Goal: Information Seeking & Learning: Check status

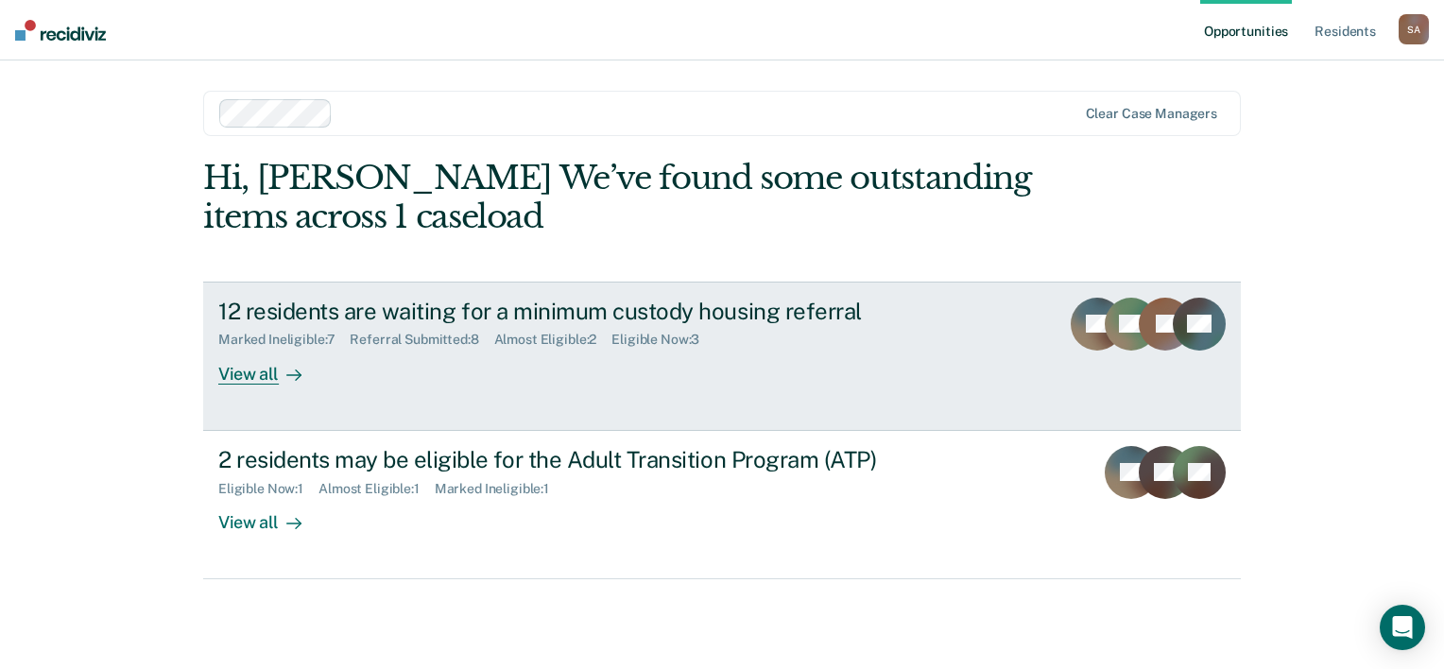
click at [249, 370] on div "View all" at bounding box center [271, 366] width 106 height 37
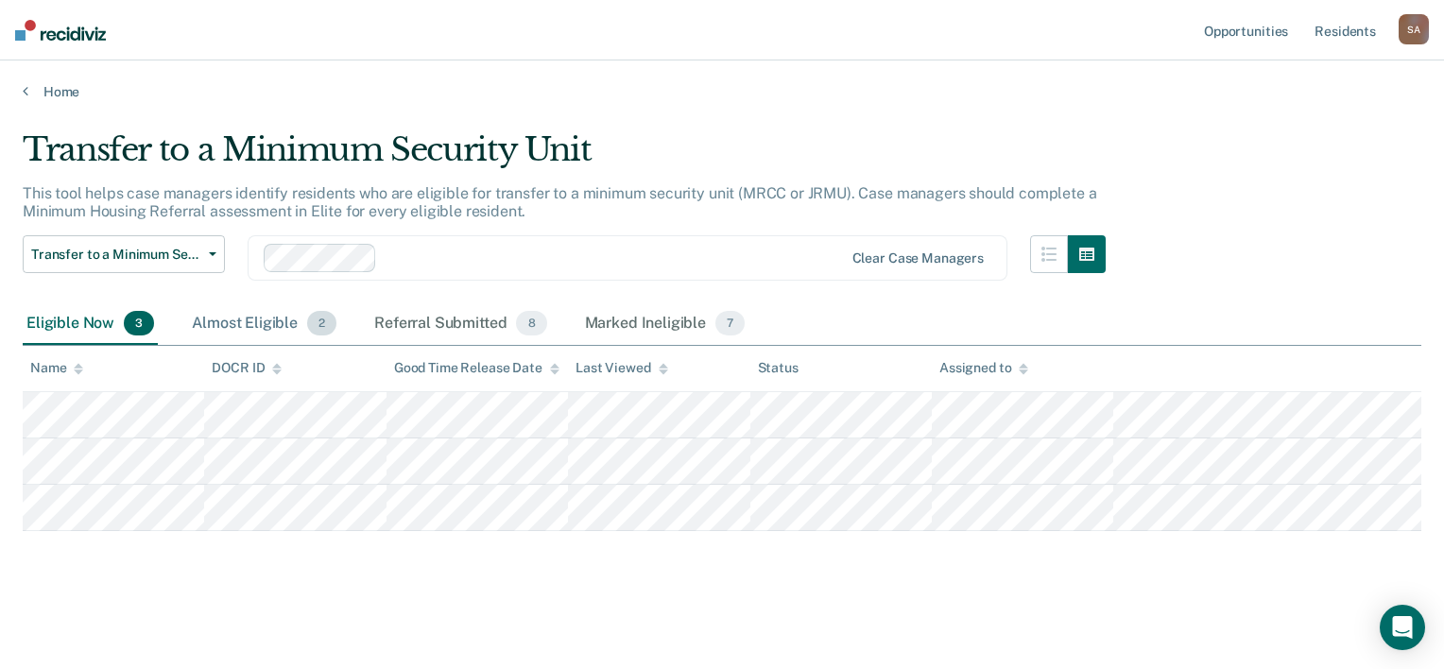
click at [315, 326] on span "2" at bounding box center [321, 323] width 29 height 25
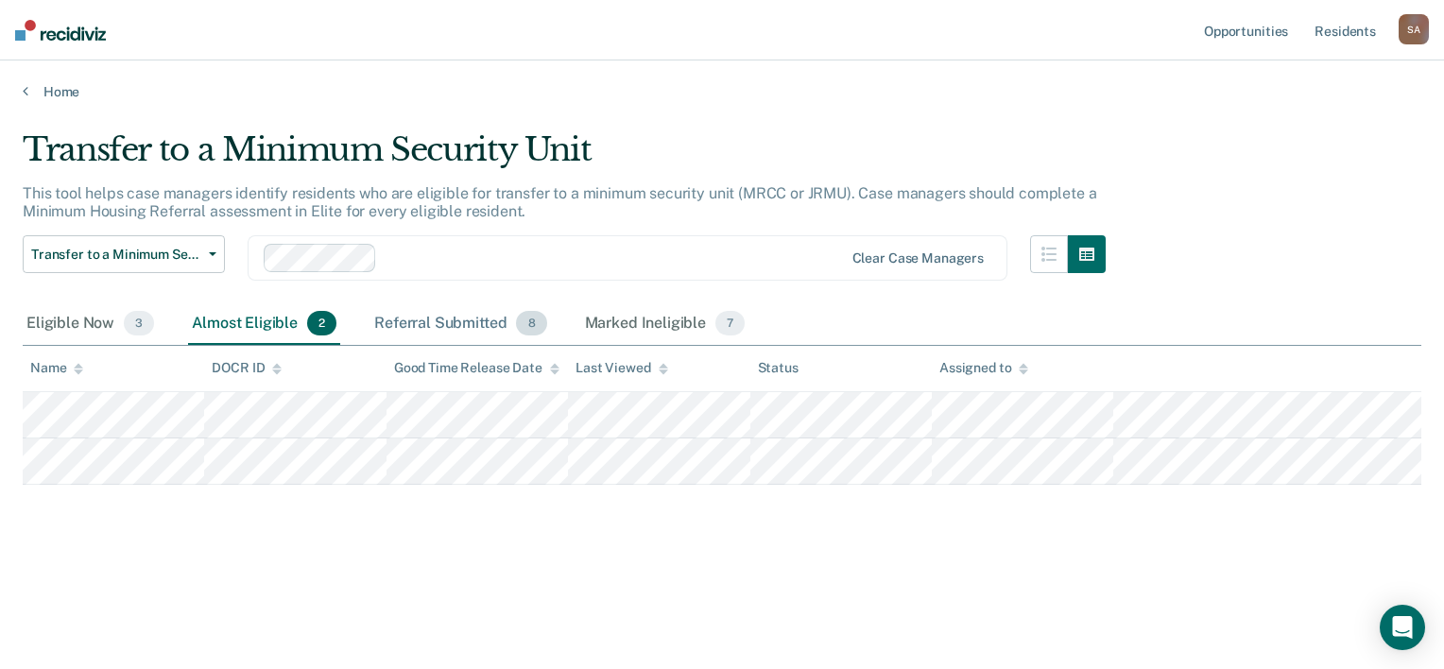
click at [524, 328] on span "8" at bounding box center [531, 323] width 30 height 25
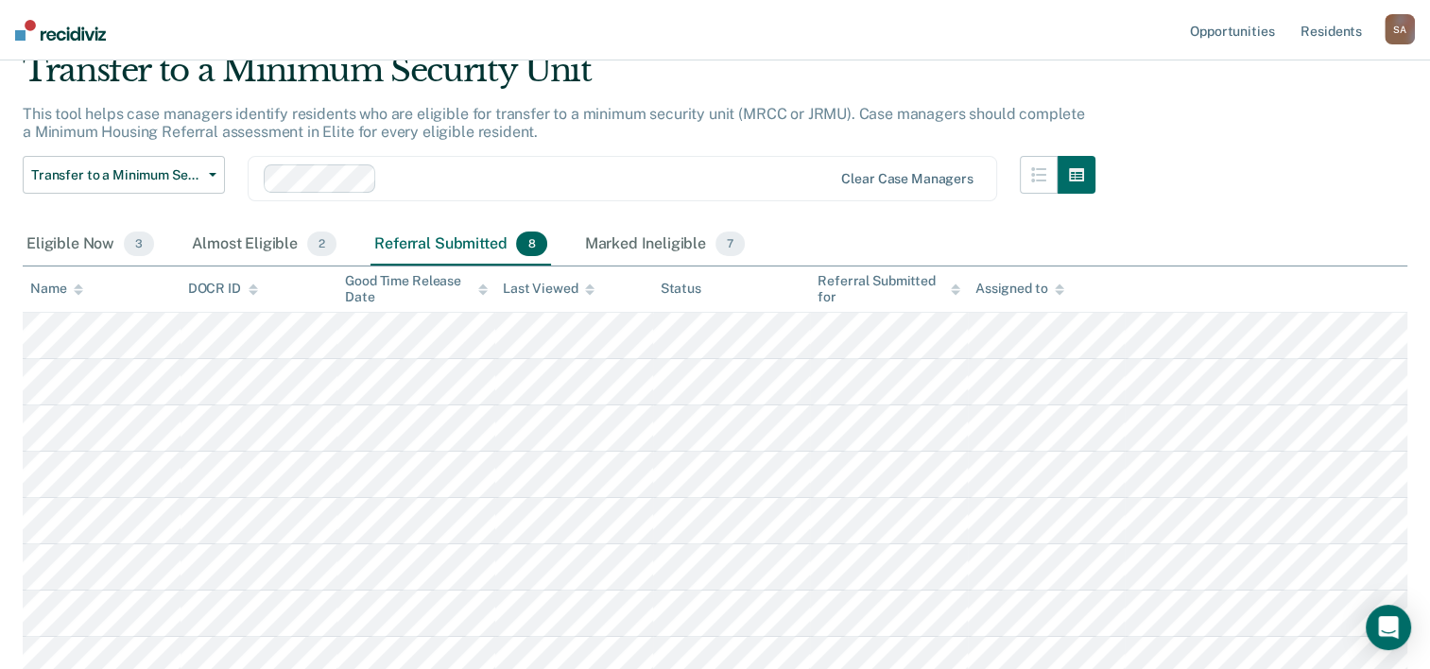
scroll to position [38, 0]
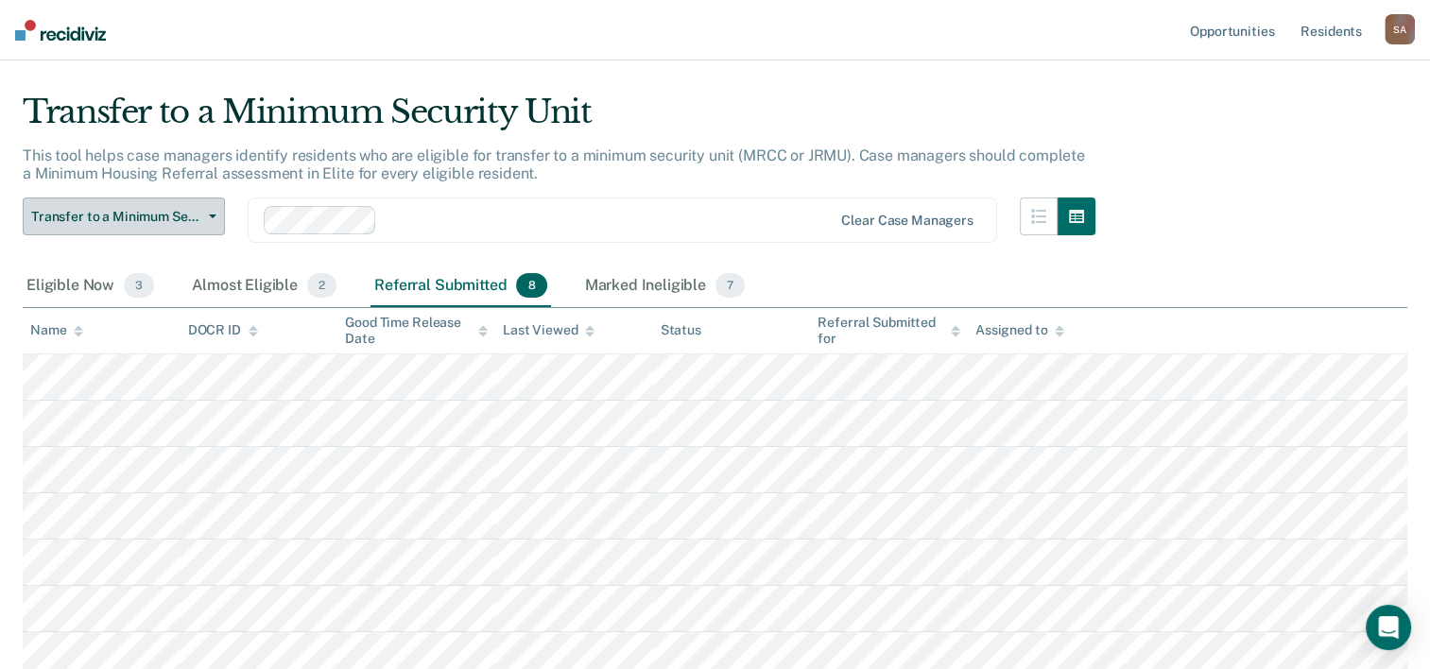
click at [216, 216] on button "Transfer to a Minimum Security Unit" at bounding box center [124, 217] width 202 height 38
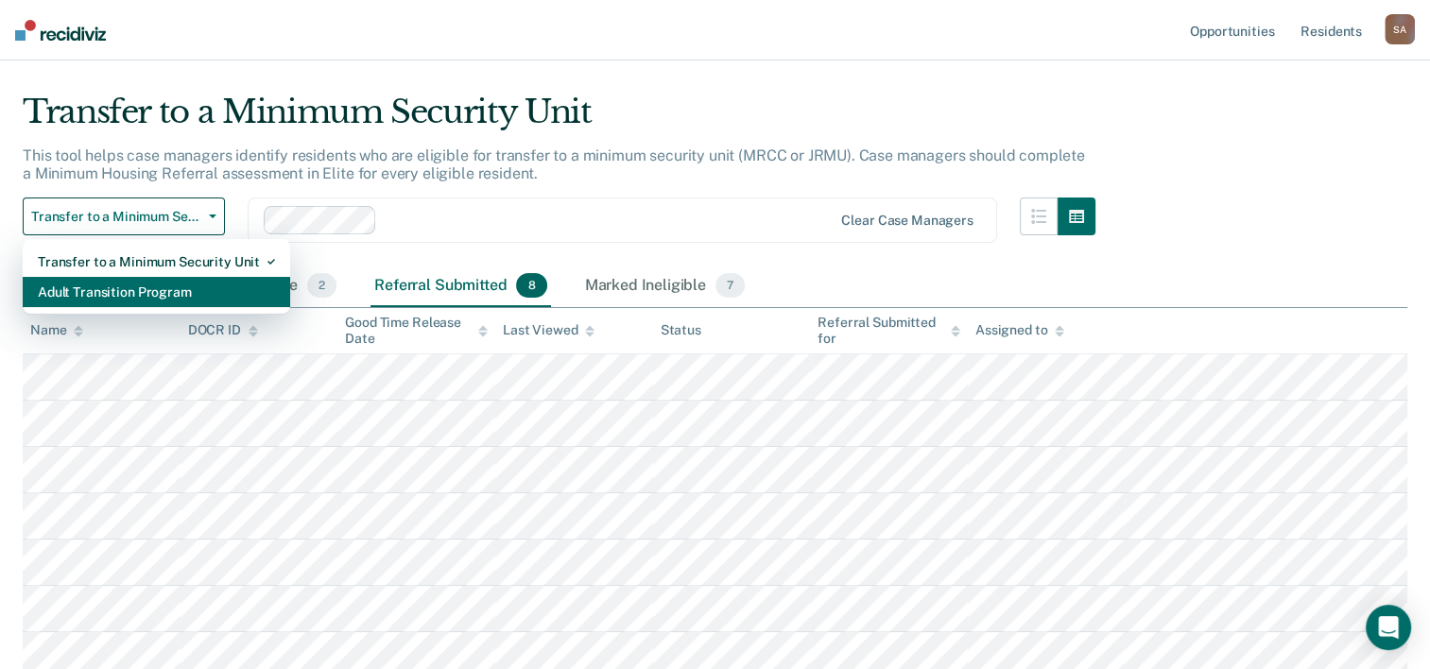
click at [143, 289] on div "Adult Transition Program" at bounding box center [156, 292] width 237 height 30
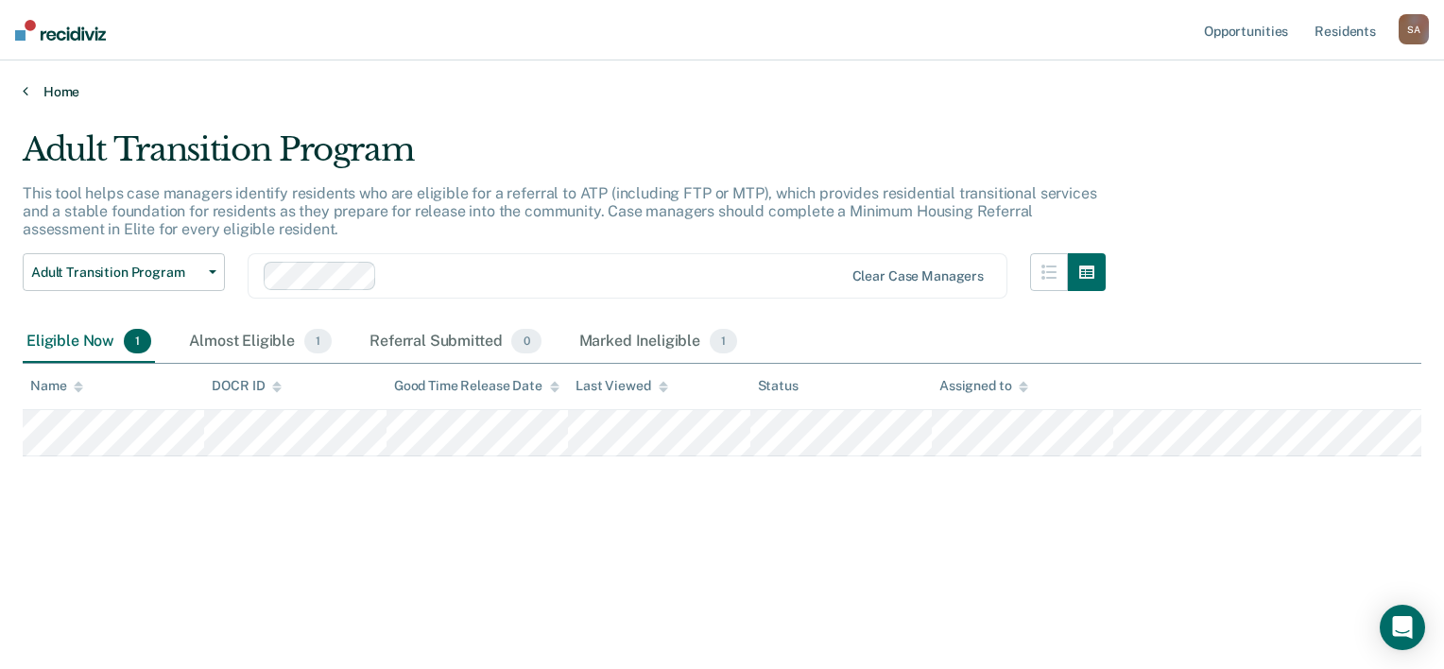
click at [23, 89] on icon at bounding box center [26, 90] width 6 height 15
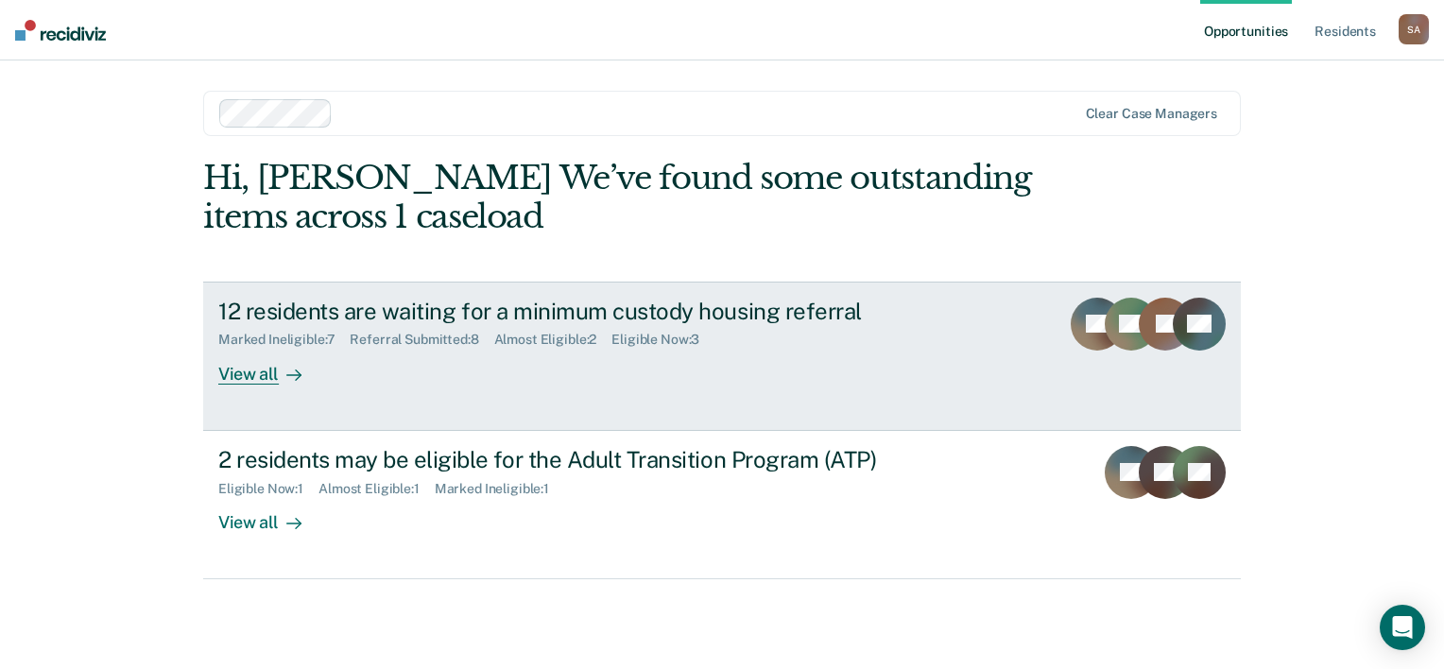
click at [552, 322] on div "12 residents are waiting for a minimum custody housing referral" at bounding box center [550, 311] width 664 height 27
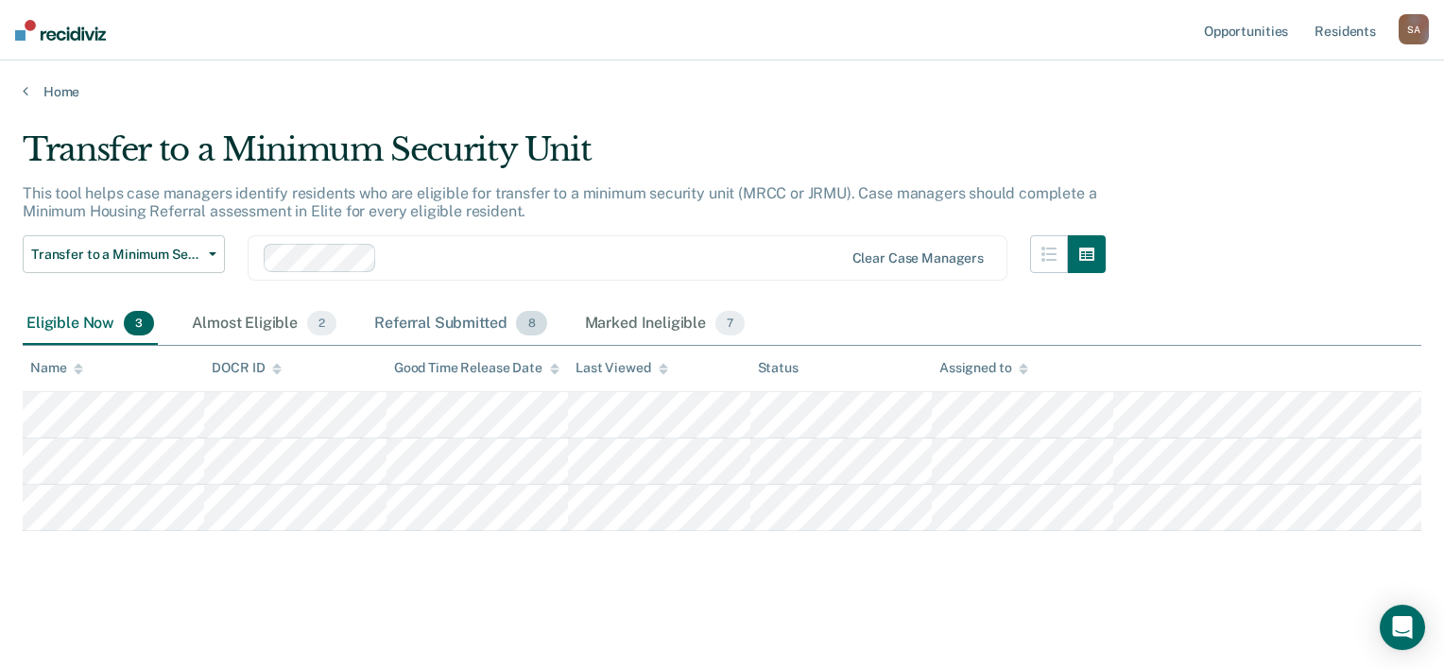
click at [486, 332] on div "Referral Submitted 8" at bounding box center [461, 324] width 180 height 42
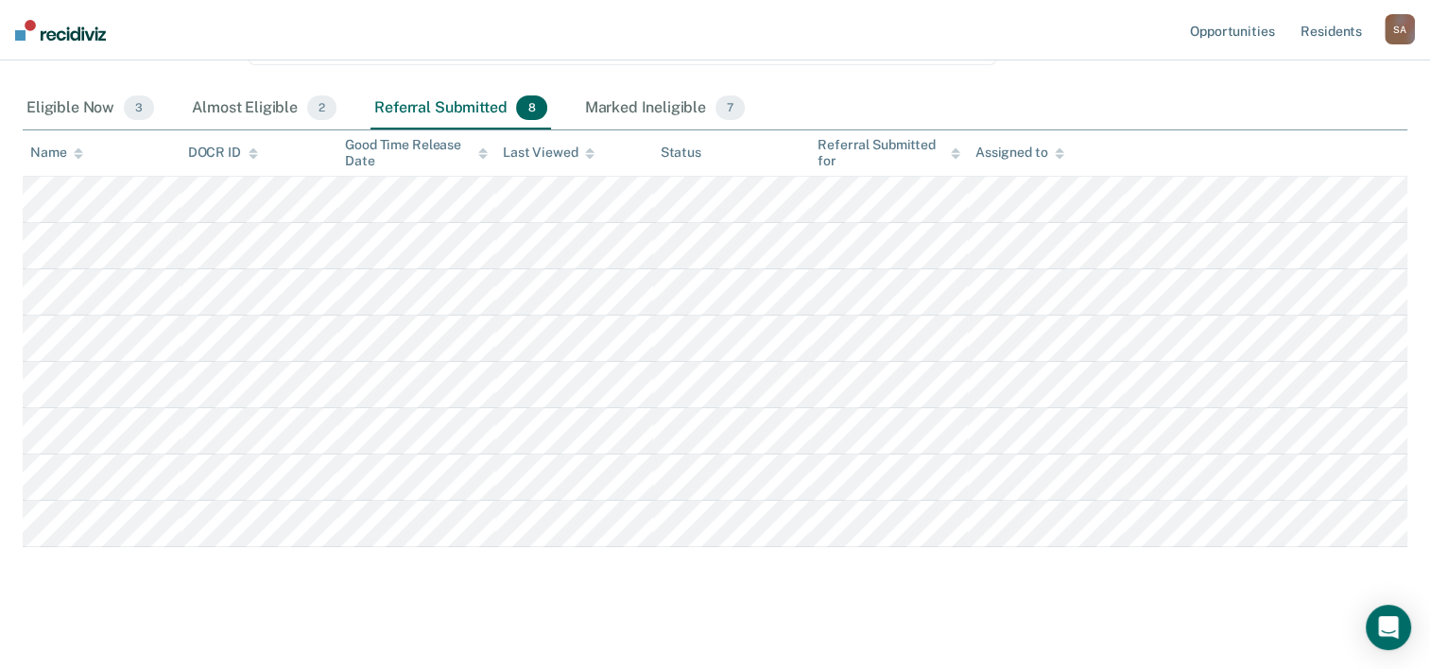
scroll to position [227, 0]
